Goal: Task Accomplishment & Management: Manage account settings

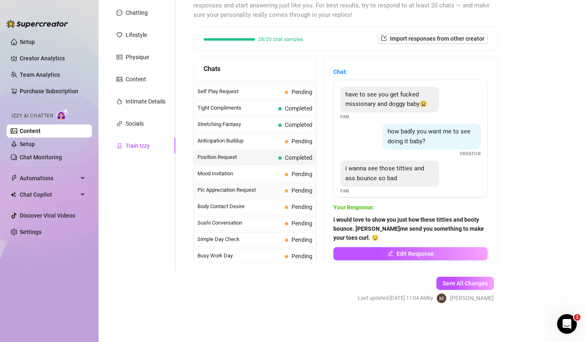
scroll to position [394, 0]
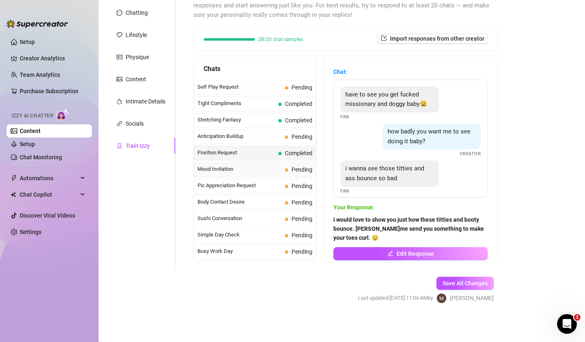
click at [267, 165] on span "Mood Invitation" at bounding box center [239, 169] width 84 height 8
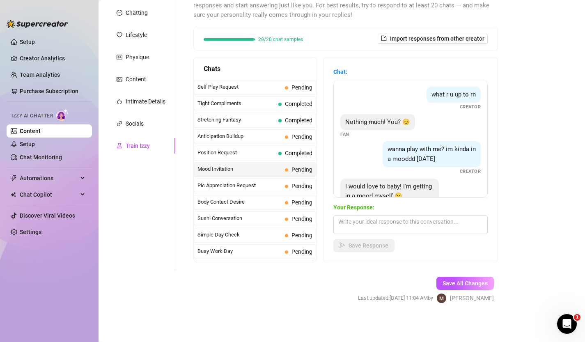
scroll to position [25, 0]
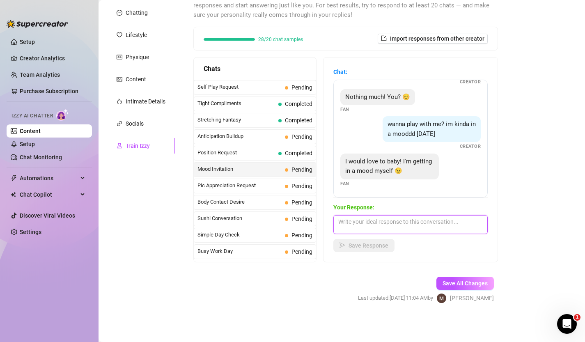
click at [425, 219] on textarea at bounding box center [410, 224] width 154 height 19
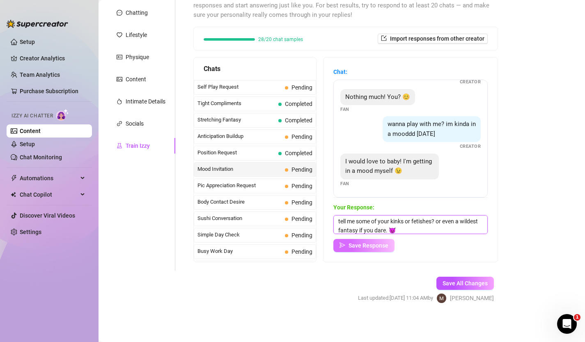
type textarea "tell me some of your kinks or fetishes? or even a wildest fantasy if you dare. 😈"
click at [371, 247] on span "Save Response" at bounding box center [368, 245] width 40 height 7
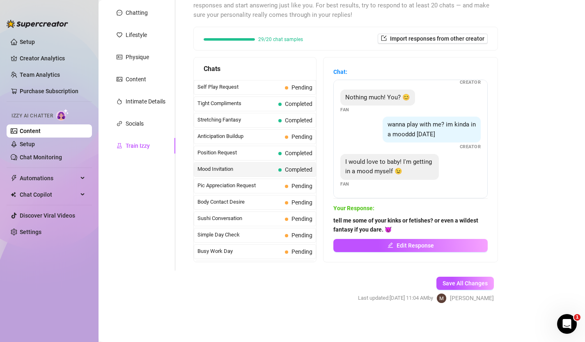
scroll to position [24, 0]
click at [26, 145] on link "Setup" at bounding box center [27, 144] width 15 height 7
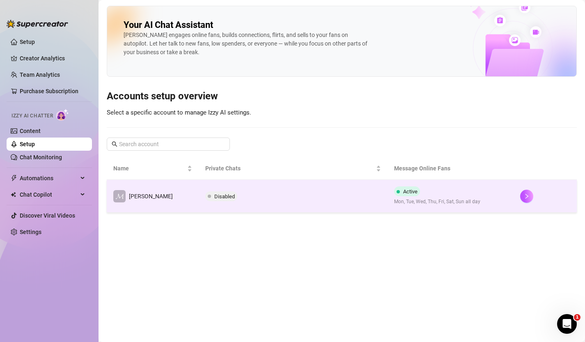
click at [403, 194] on span "Active" at bounding box center [410, 191] width 14 height 6
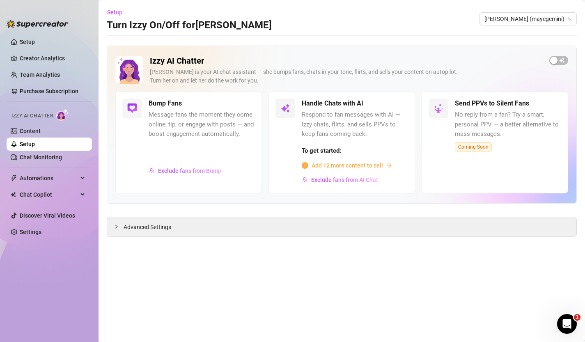
click at [158, 105] on h5 "Bump Fans" at bounding box center [165, 104] width 33 height 10
click at [114, 230] on div at bounding box center [119, 226] width 10 height 9
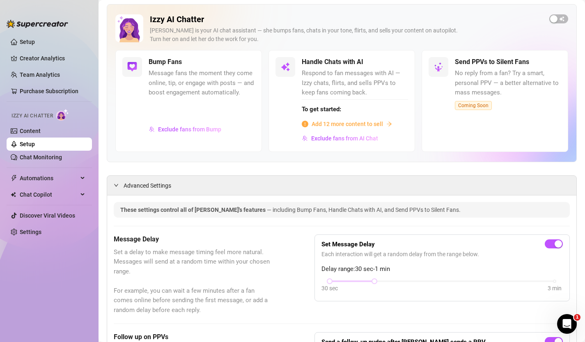
scroll to position [44, 0]
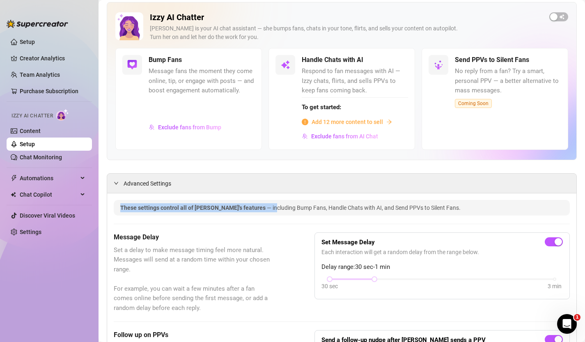
drag, startPoint x: 243, startPoint y: 209, endPoint x: 404, endPoint y: 197, distance: 162.2
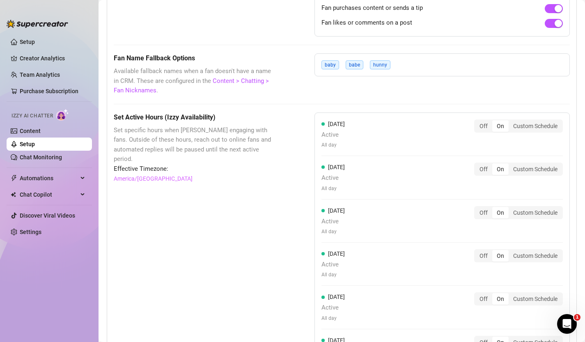
scroll to position [679, 0]
click at [484, 125] on div "Off" at bounding box center [483, 124] width 17 height 11
click at [477, 121] on input "Off" at bounding box center [477, 121] width 0 height 0
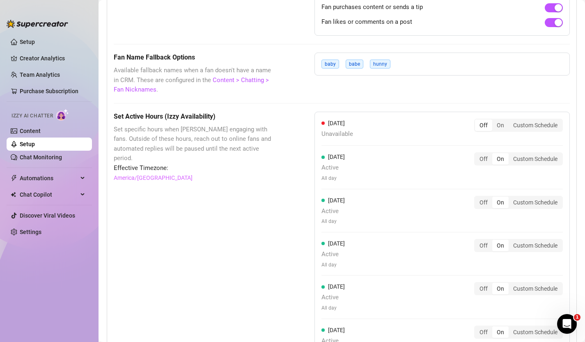
click at [484, 151] on div "[DATE] Unavailable Off On Custom Schedule [DATE] Active All day Off On Custom S…" at bounding box center [441, 262] width 255 height 301
click at [484, 160] on div "Off" at bounding box center [483, 158] width 17 height 11
click at [477, 154] on input "Off" at bounding box center [477, 154] width 0 height 0
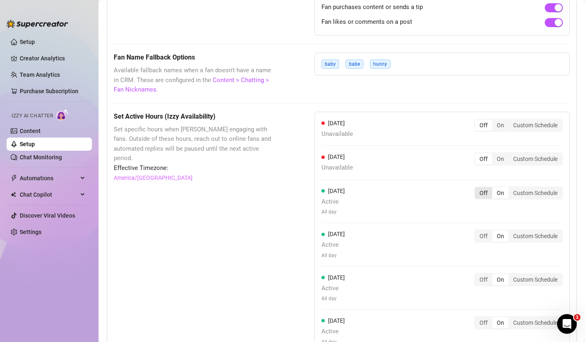
click at [485, 184] on div "[DATE] Unavailable Off On Custom Schedule [DATE] Unavailable Off On Custom Sche…" at bounding box center [441, 257] width 255 height 291
click at [481, 190] on div "Off" at bounding box center [483, 192] width 17 height 11
click at [477, 188] on input "Off" at bounding box center [477, 188] width 0 height 0
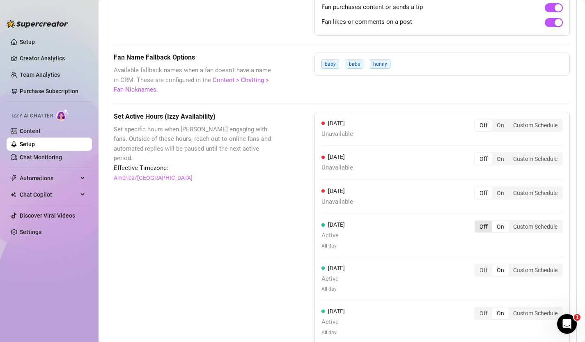
click at [481, 224] on div "Off" at bounding box center [483, 226] width 17 height 11
click at [477, 222] on input "Off" at bounding box center [477, 222] width 0 height 0
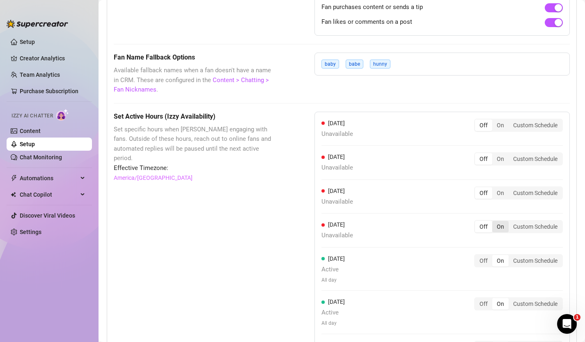
click at [498, 226] on div "On" at bounding box center [500, 226] width 16 height 11
click at [494, 222] on input "On" at bounding box center [494, 222] width 0 height 0
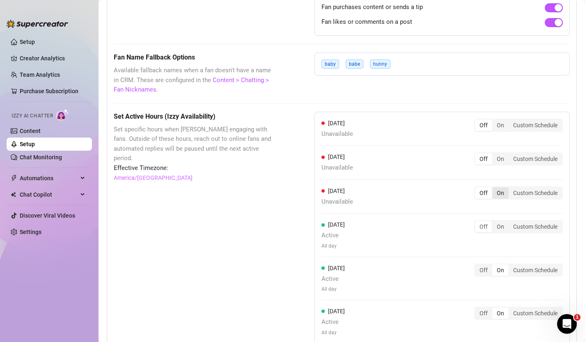
click at [500, 193] on div "On" at bounding box center [500, 192] width 16 height 11
click at [494, 188] on input "On" at bounding box center [494, 188] width 0 height 0
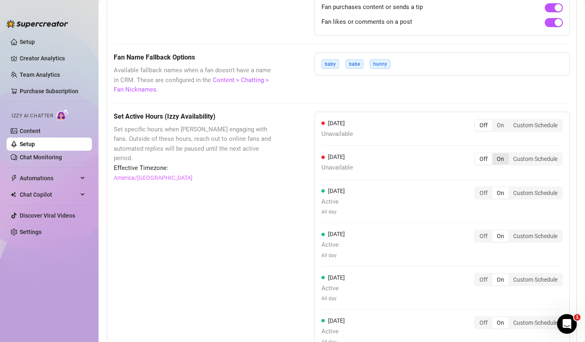
click at [502, 160] on div "On" at bounding box center [500, 158] width 16 height 11
click at [494, 154] on input "On" at bounding box center [494, 154] width 0 height 0
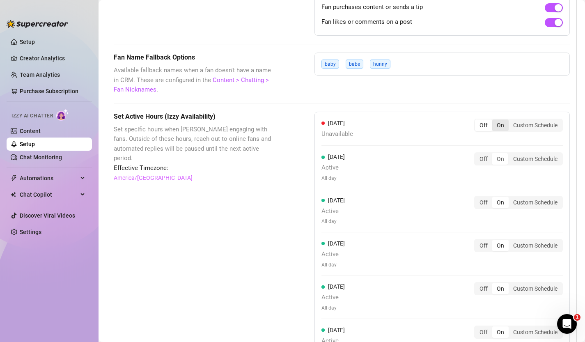
click at [500, 130] on div "On" at bounding box center [500, 124] width 16 height 11
click at [494, 121] on input "On" at bounding box center [494, 121] width 0 height 0
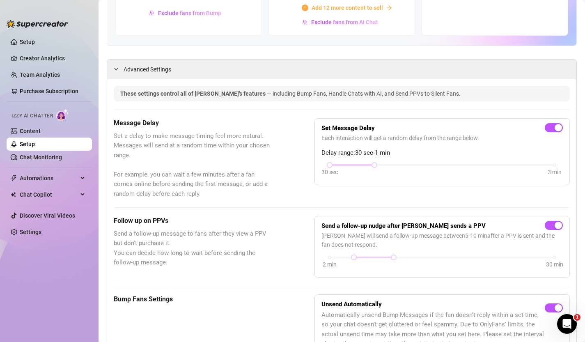
scroll to position [0, 0]
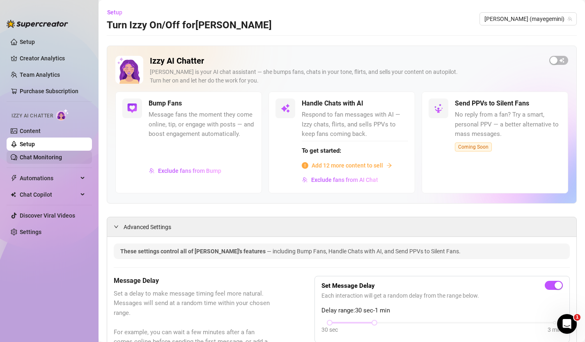
click at [60, 156] on link "Chat Monitoring" at bounding box center [41, 157] width 42 height 7
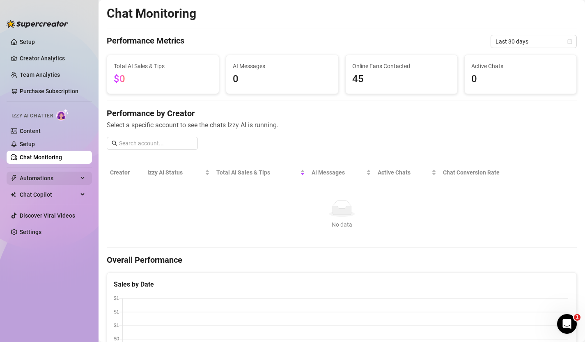
click at [58, 178] on span "Automations" at bounding box center [49, 178] width 58 height 13
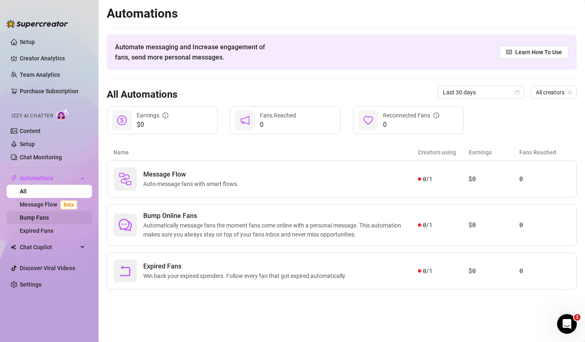
click at [44, 219] on link "Bump Fans" at bounding box center [34, 217] width 29 height 7
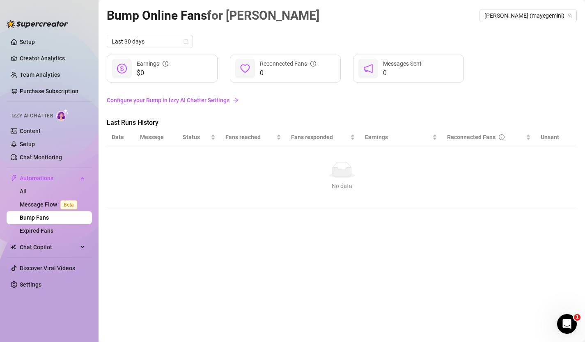
click at [195, 101] on link "Configure your Bump in Izzy AI Chatter Settings" at bounding box center [342, 100] width 470 height 9
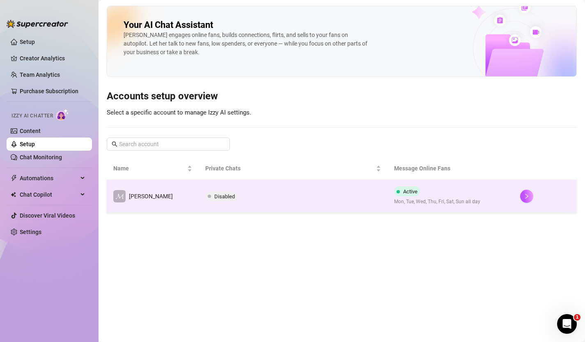
click at [403, 191] on span "Active" at bounding box center [410, 191] width 14 height 6
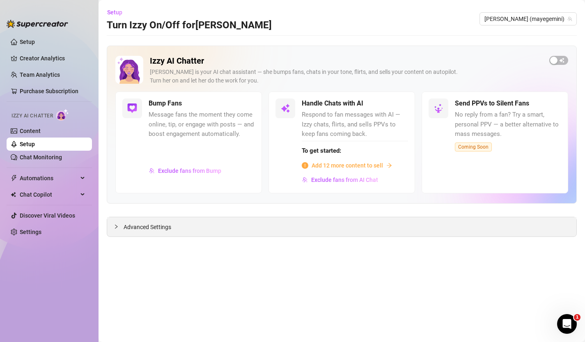
click at [371, 233] on div "Advanced Settings" at bounding box center [341, 226] width 469 height 19
click at [158, 225] on span "Advanced Settings" at bounding box center [148, 226] width 48 height 9
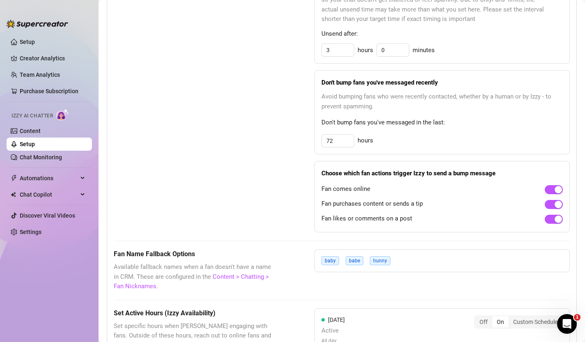
scroll to position [494, 0]
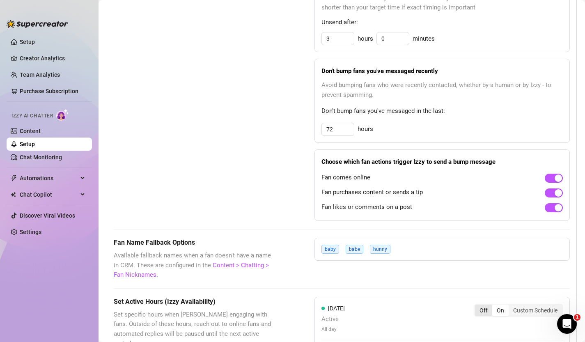
click at [479, 308] on div "Off" at bounding box center [483, 310] width 17 height 11
click at [477, 306] on input "Off" at bounding box center [477, 306] width 0 height 0
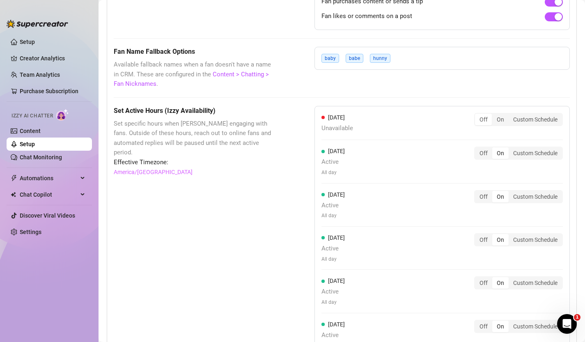
scroll to position [715, 0]
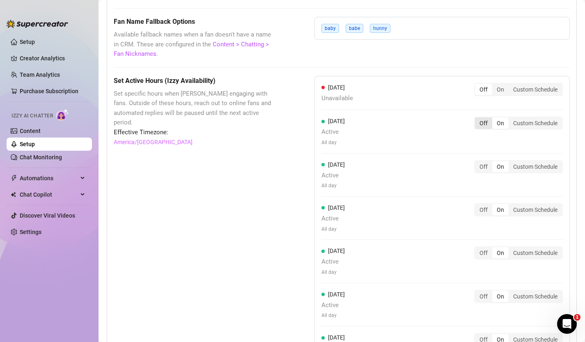
click at [484, 125] on div "Off" at bounding box center [483, 122] width 17 height 11
click at [477, 119] on input "Off" at bounding box center [477, 119] width 0 height 0
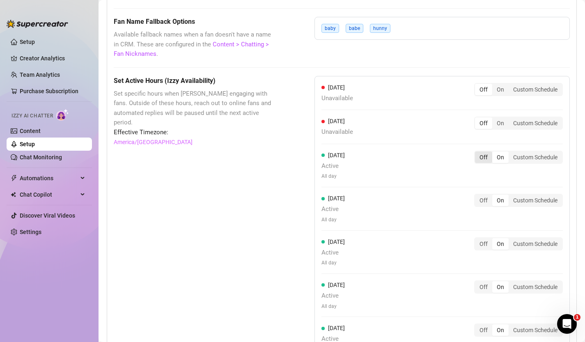
click at [485, 151] on div "Off On Custom Schedule" at bounding box center [518, 157] width 89 height 13
click at [485, 165] on div "[DATE] Active All day Off On Custom Schedule" at bounding box center [441, 166] width 241 height 30
click at [485, 160] on div "Off" at bounding box center [483, 156] width 17 height 11
click at [477, 153] on input "Off" at bounding box center [477, 153] width 0 height 0
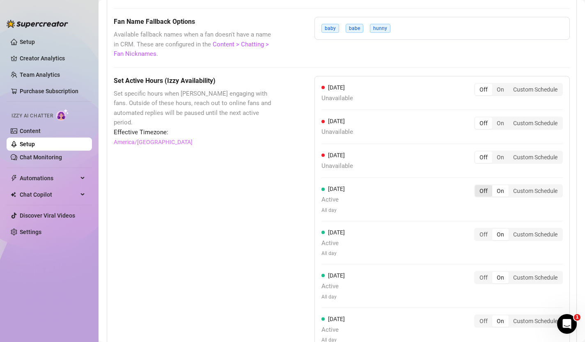
click at [486, 186] on div "Off" at bounding box center [483, 190] width 17 height 11
click at [477, 186] on input "Off" at bounding box center [477, 186] width 0 height 0
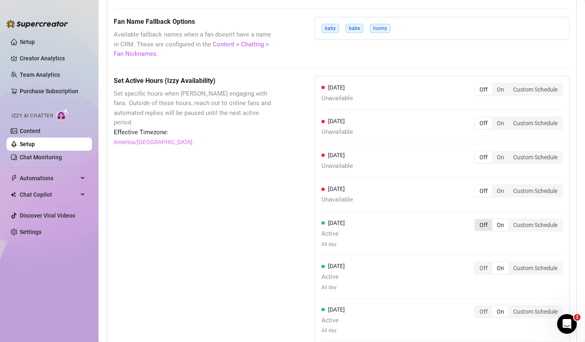
click at [486, 220] on div "Off" at bounding box center [483, 224] width 17 height 11
click at [477, 220] on input "Off" at bounding box center [477, 220] width 0 height 0
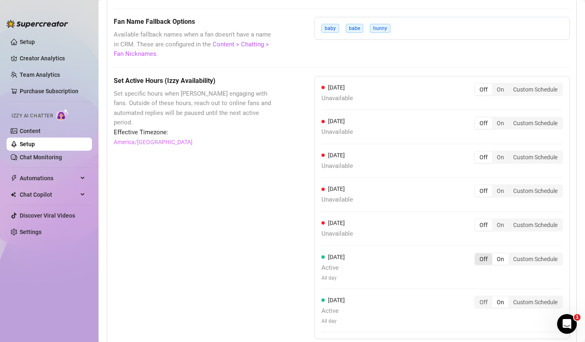
click at [484, 264] on div "Off" at bounding box center [483, 258] width 17 height 11
click at [477, 254] on input "Off" at bounding box center [477, 254] width 0 height 0
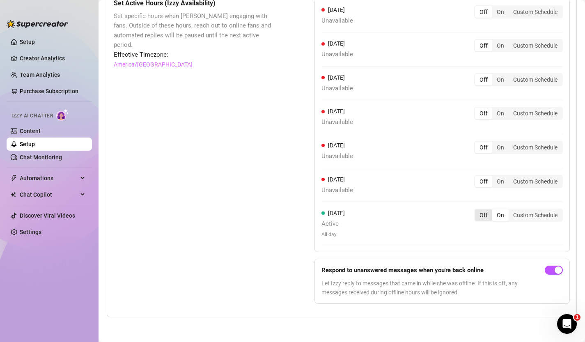
click at [481, 218] on div "Off" at bounding box center [483, 214] width 17 height 11
click at [477, 211] on input "Off" at bounding box center [477, 211] width 0 height 0
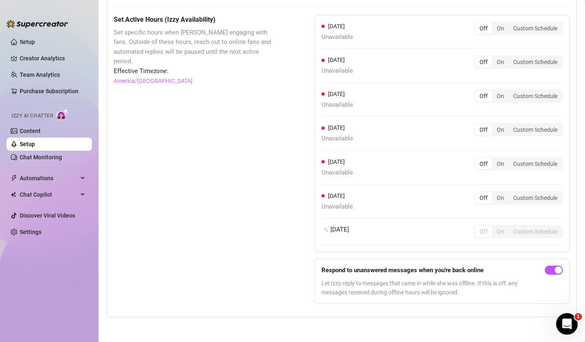
scroll to position [783, 0]
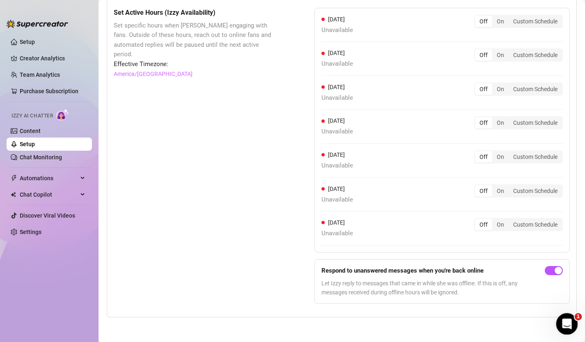
click at [564, 323] on icon "Open Intercom Messenger" at bounding box center [566, 323] width 14 height 14
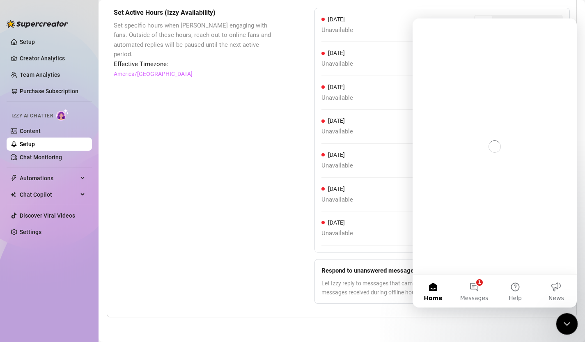
scroll to position [0, 0]
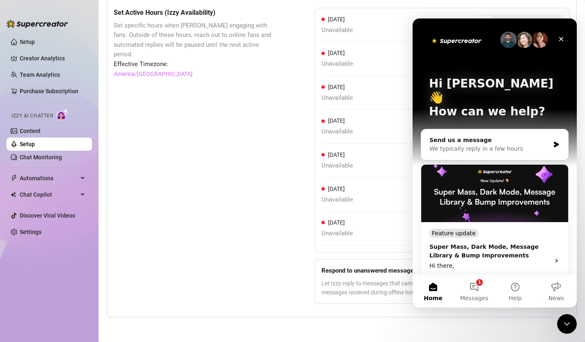
click at [501, 288] on div "📢 Join Our Telegram Channel" at bounding box center [489, 292] width 121 height 9
click at [250, 261] on div "Set Active Hours (Izzy Availability) Set specific hours when Izzy engaging with…" at bounding box center [194, 159] width 160 height 303
click at [562, 38] on icon "Close" at bounding box center [561, 39] width 5 height 5
